Goal: Check status

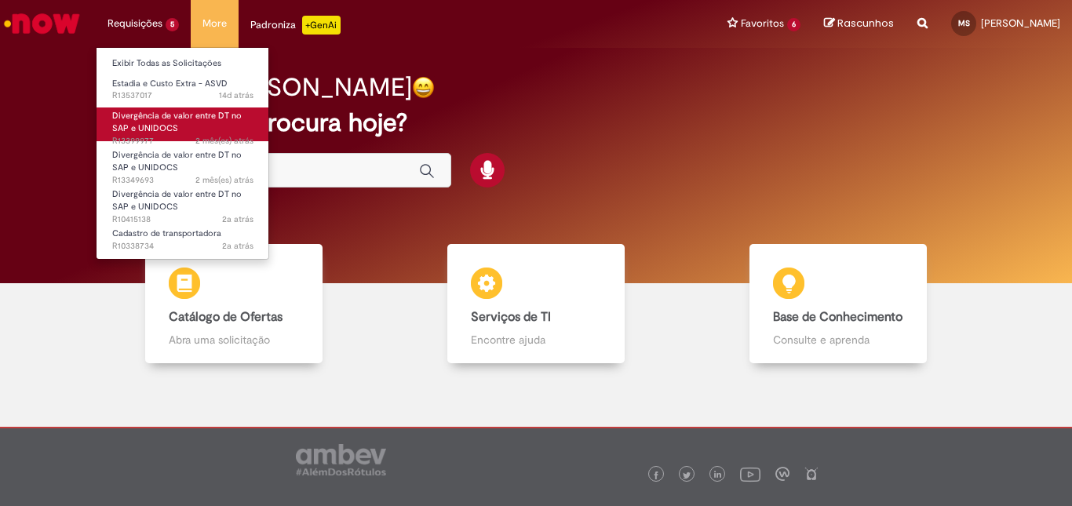
click at [161, 126] on span "Divergência de valor entre DT no SAP e UNIDOCS" at bounding box center [176, 122] width 129 height 24
click at [159, 121] on span "Divergência de valor entre DT no SAP e UNIDOCS" at bounding box center [176, 122] width 129 height 24
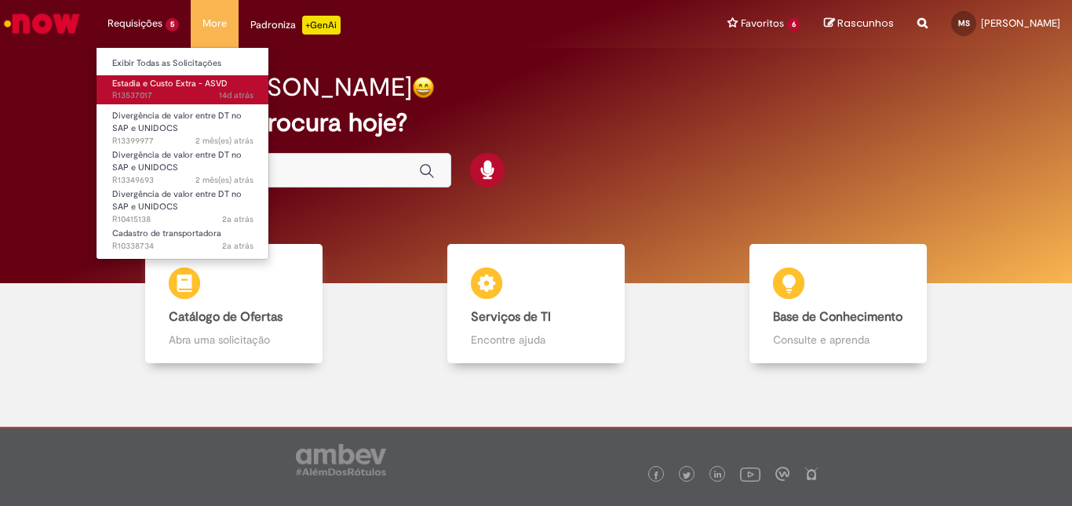
click at [159, 95] on span "14d atrás 14 dias atrás R13537017" at bounding box center [182, 95] width 141 height 13
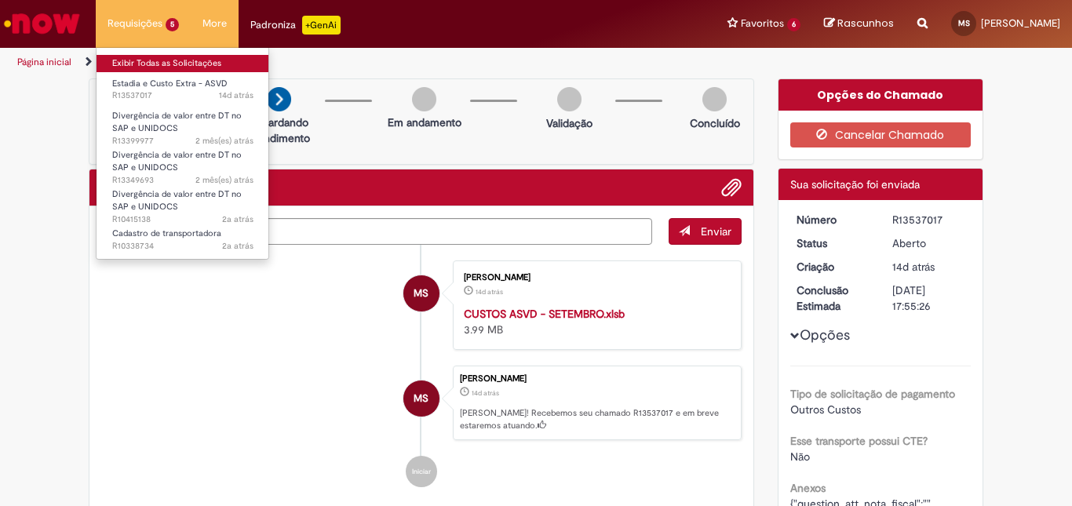
click at [122, 71] on link "Exibir Todas as Solicitações" at bounding box center [183, 63] width 173 height 17
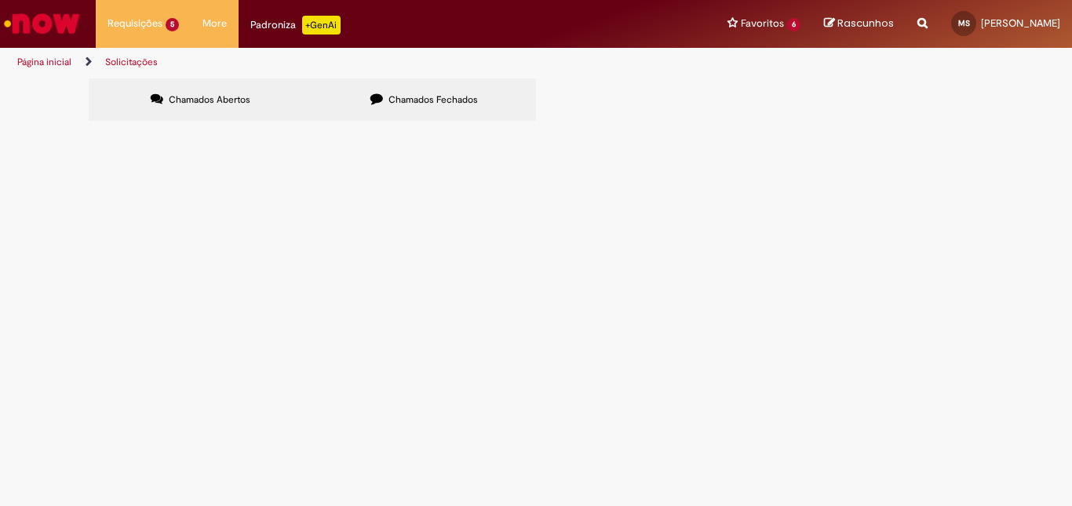
click at [0, 0] on span "TOTAL: R$ 158.644,24 Taxa de Descarga: R$ 37.743,42 [PERSON_NAME]: R$ 47.374,44…" at bounding box center [0, 0] width 0 height 0
